Goal: Find specific page/section: Find specific page/section

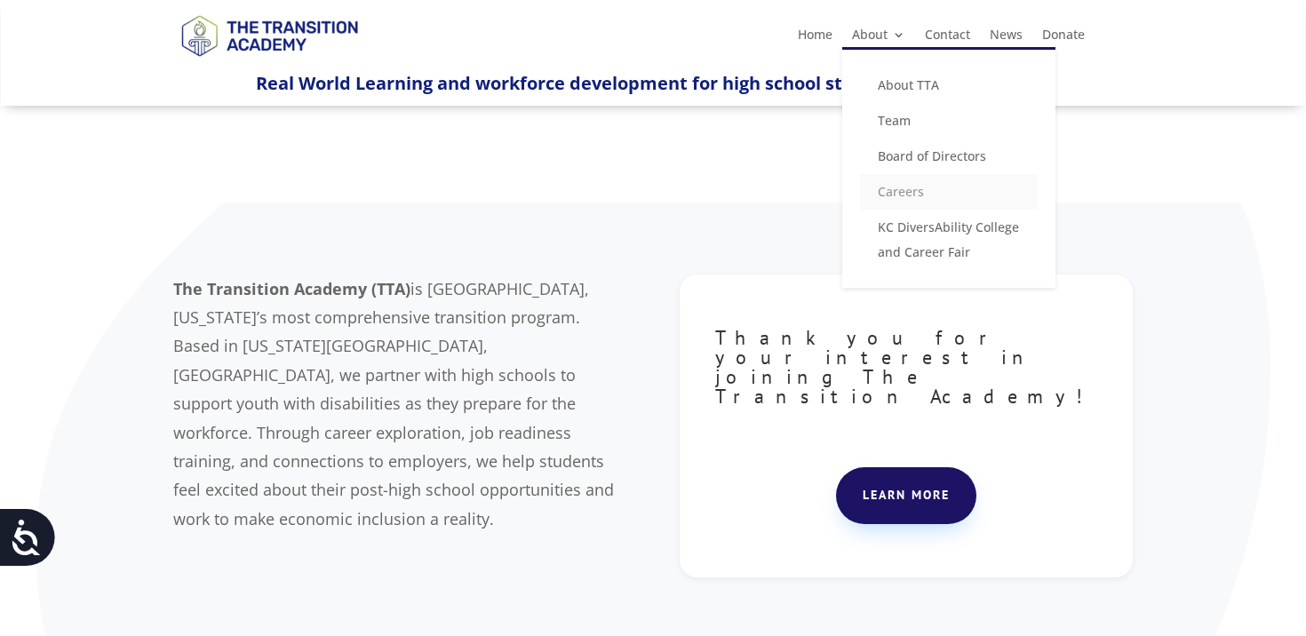
click at [884, 188] on link "Careers" at bounding box center [949, 192] width 178 height 36
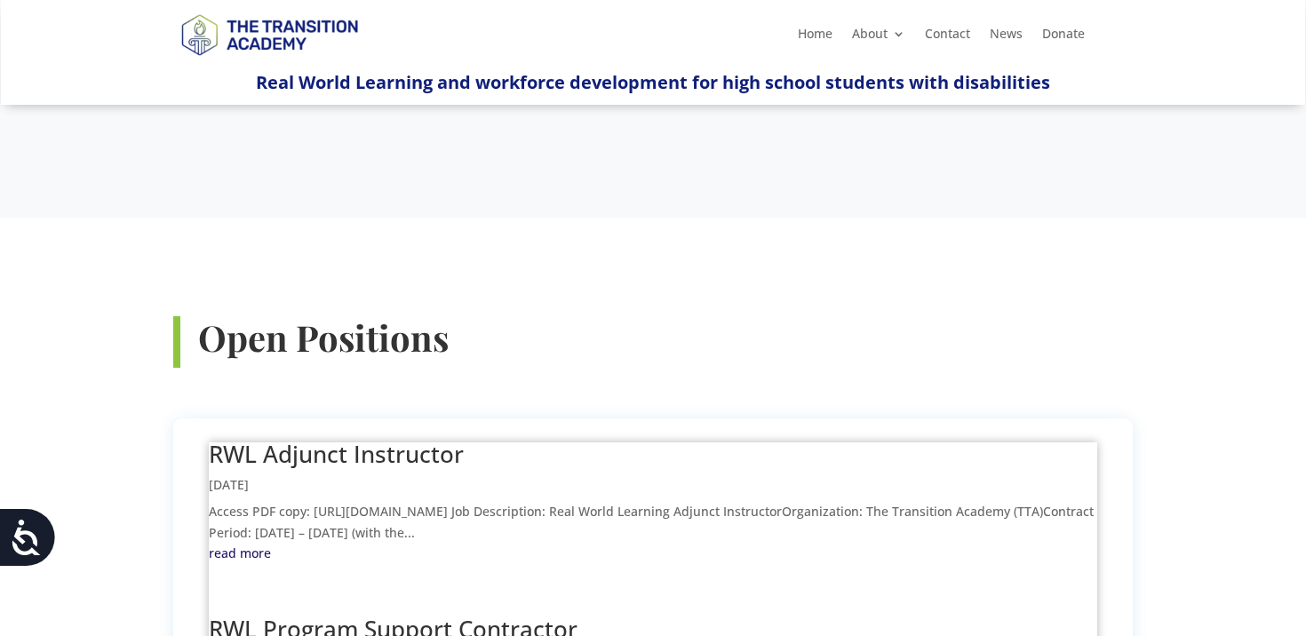
scroll to position [465, 0]
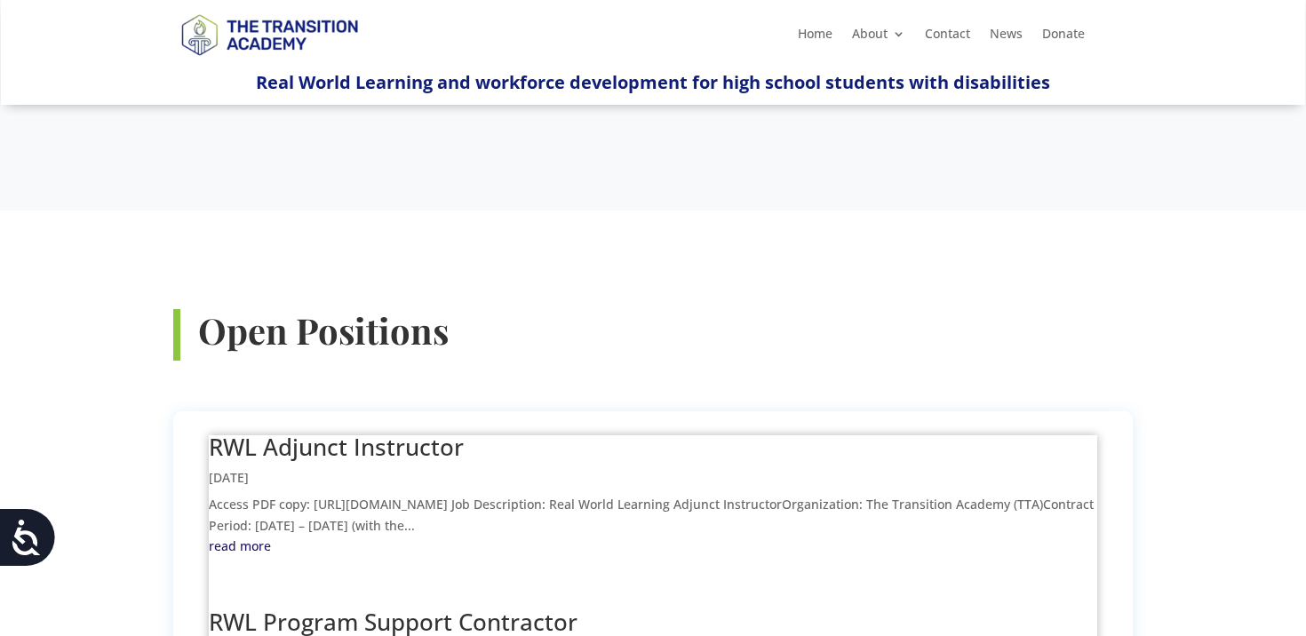
click at [550, 435] on article "RWL Adjunct Instructor Sep 11, 2025 Access PDF copy: https://drive.google.com/f…" at bounding box center [653, 496] width 888 height 122
click at [242, 536] on link "read more" at bounding box center [653, 546] width 888 height 21
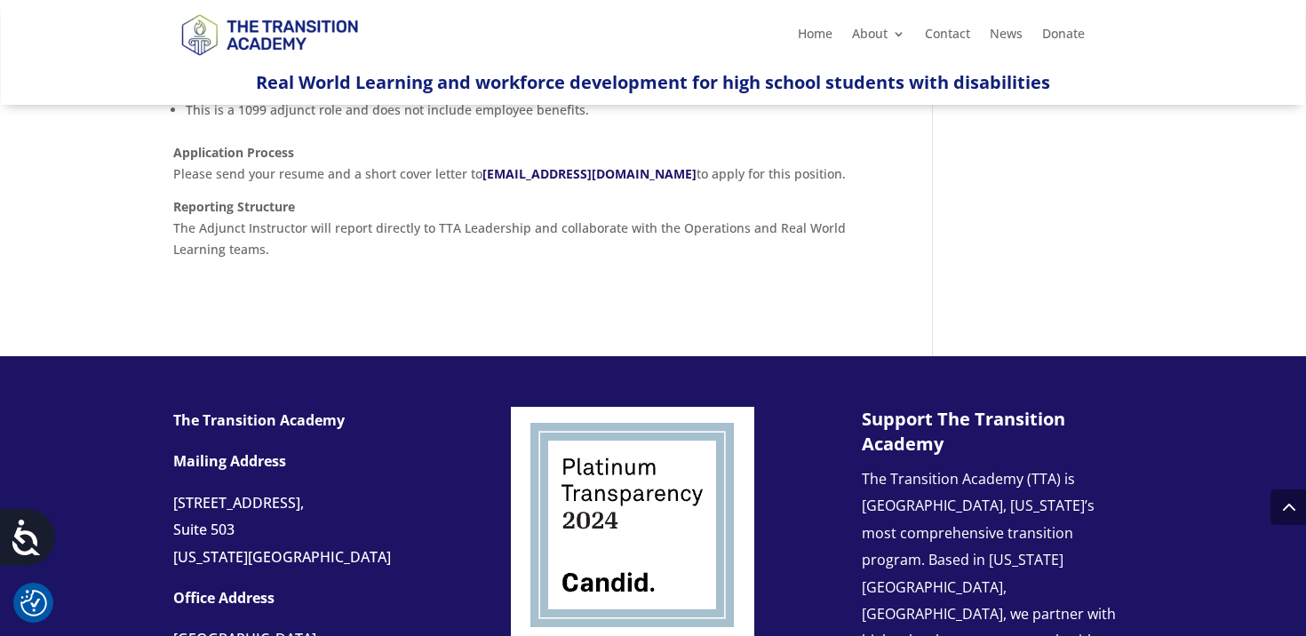
scroll to position [1424, 0]
